Goal: Task Accomplishment & Management: Use online tool/utility

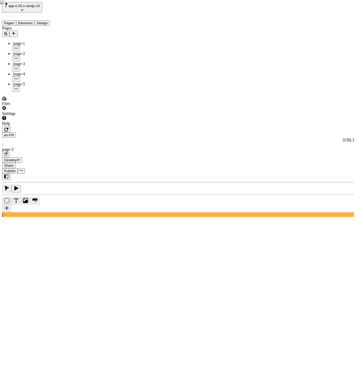
click at [8, 127] on icon "button" at bounding box center [6, 129] width 4 height 4
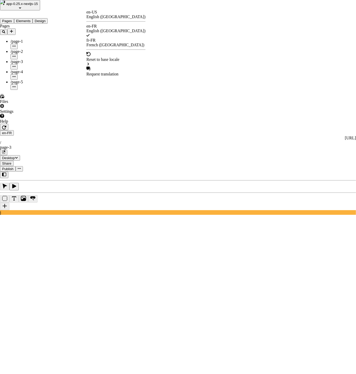
click at [92, 9] on html "app-0.25.x-nextjs-15 Pages Elements Design Pages /page-1 /page-2 /page-3 /page-…" at bounding box center [178, 339] width 356 height 679
click at [111, 16] on div "English ([GEOGRAPHIC_DATA])" at bounding box center [115, 17] width 59 height 5
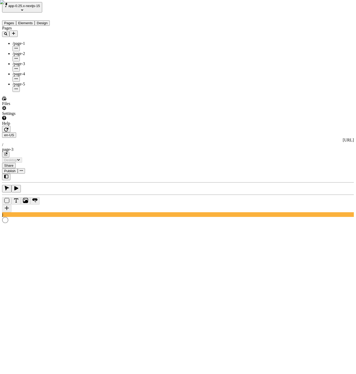
type input "/page-3"
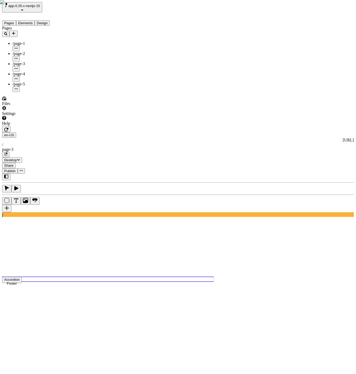
click at [123, 277] on use at bounding box center [108, 279] width 212 height 5
click at [125, 256] on use at bounding box center [108, 266] width 212 height 21
click at [125, 277] on use at bounding box center [108, 279] width 212 height 5
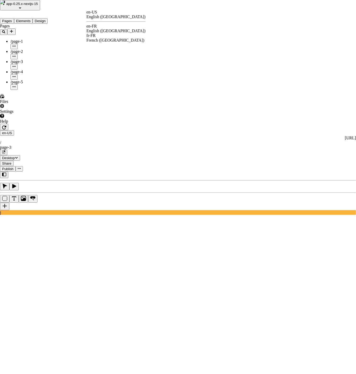
click at [107, 29] on div "English ([GEOGRAPHIC_DATA])" at bounding box center [115, 31] width 59 height 5
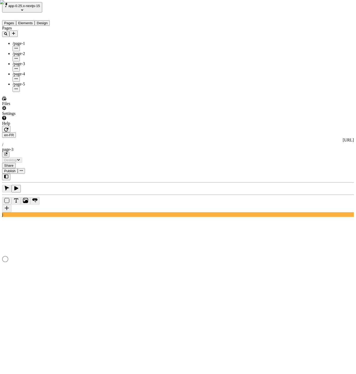
click at [95, 10] on html "app-0.25.x-nextjs-15 Pages Elements Design Pages /page-1 /page-2 /page-3 /page-…" at bounding box center [178, 344] width 356 height 688
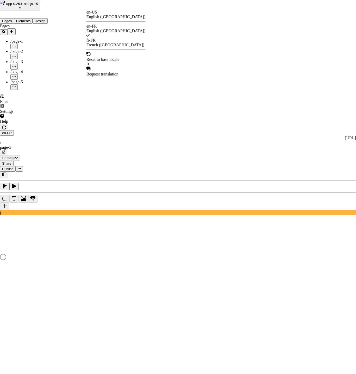
drag, startPoint x: 188, startPoint y: 48, endPoint x: 185, endPoint y: 46, distance: 3.5
click at [188, 48] on html "app-0.25.x-nextjs-15 Pages Elements Design Pages /page-1 /page-2 /page-3 /page-…" at bounding box center [178, 343] width 356 height 686
click at [95, 6] on html "app-0.25.x-nextjs-15 Pages Elements Design Pages /page-1 /page-2 /page-3 /page-…" at bounding box center [178, 339] width 356 height 679
click at [102, 14] on div "en-US" at bounding box center [115, 12] width 59 height 5
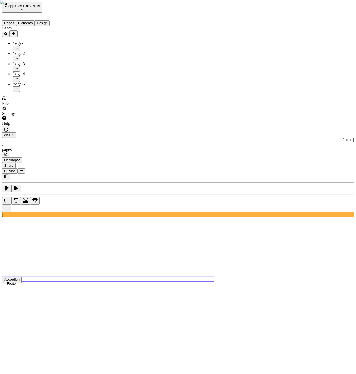
click at [142, 277] on use at bounding box center [108, 279] width 212 height 5
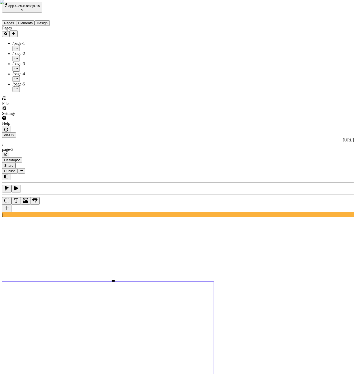
click at [9, 198] on icon "Box" at bounding box center [6, 200] width 5 height 5
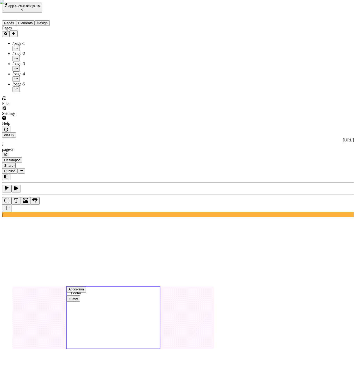
click at [160, 287] on use at bounding box center [113, 318] width 94 height 63
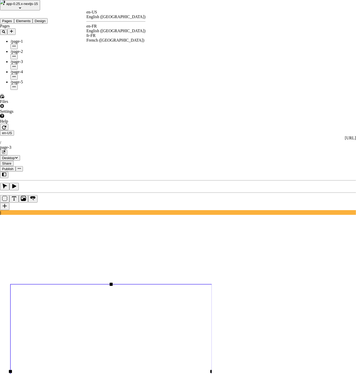
click at [104, 27] on div "en-FR English ([GEOGRAPHIC_DATA])" at bounding box center [115, 28] width 59 height 9
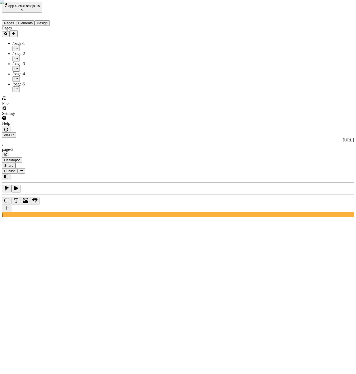
drag, startPoint x: 337, startPoint y: 214, endPoint x: 331, endPoint y: 210, distance: 6.9
type input "/page-3"
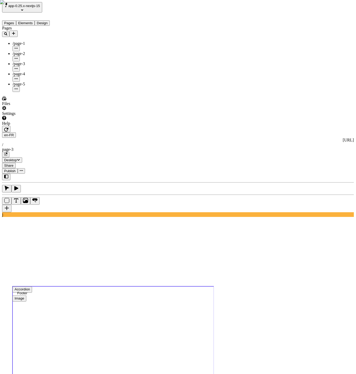
click at [154, 287] on use at bounding box center [114, 374] width 202 height 175
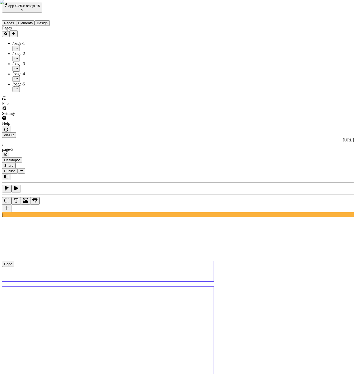
click at [82, 261] on use at bounding box center [108, 271] width 212 height 21
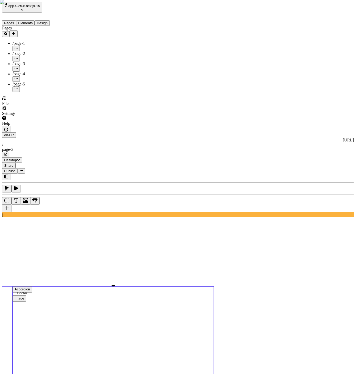
click at [162, 287] on use at bounding box center [114, 374] width 202 height 175
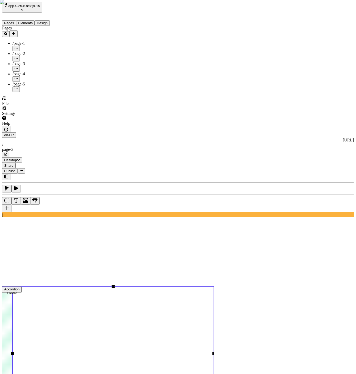
click at [332, 17] on div "Reset to base locale" at bounding box center [315, 18] width 33 height 5
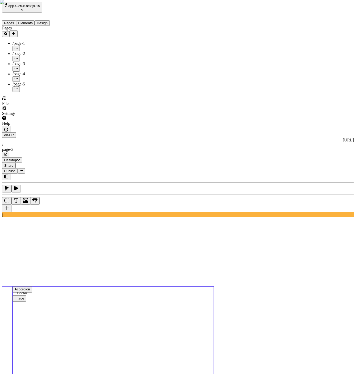
click at [153, 287] on use at bounding box center [114, 374] width 202 height 175
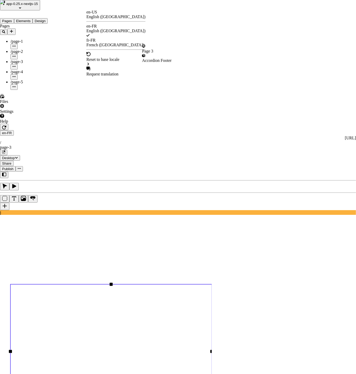
click at [164, 59] on div "Accordion Footer" at bounding box center [156, 60] width 29 height 5
